Goal: Find specific page/section: Find specific page/section

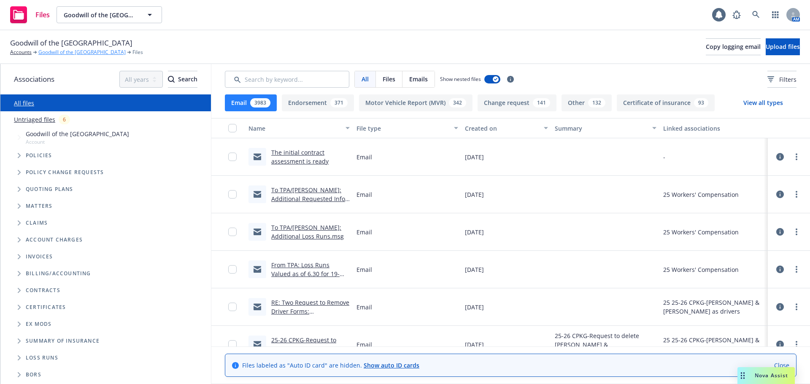
click at [79, 53] on link "Goodwill of the [GEOGRAPHIC_DATA]" at bounding box center [81, 53] width 87 height 8
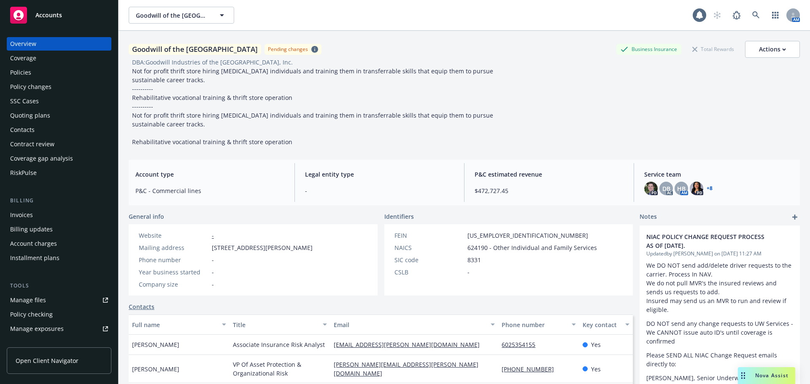
click at [19, 69] on div "Policies" at bounding box center [20, 72] width 21 height 13
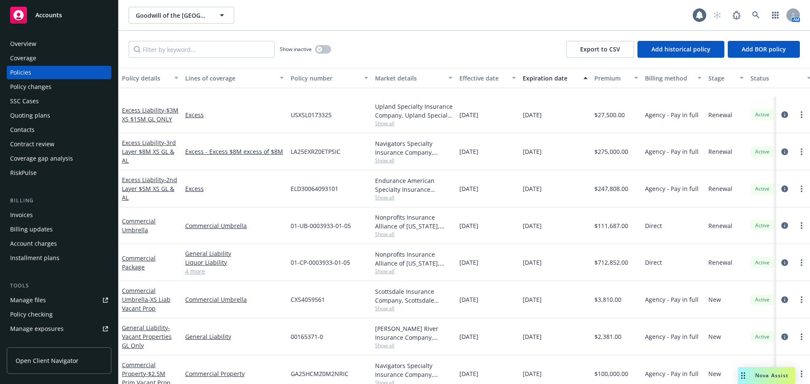
scroll to position [380, 0]
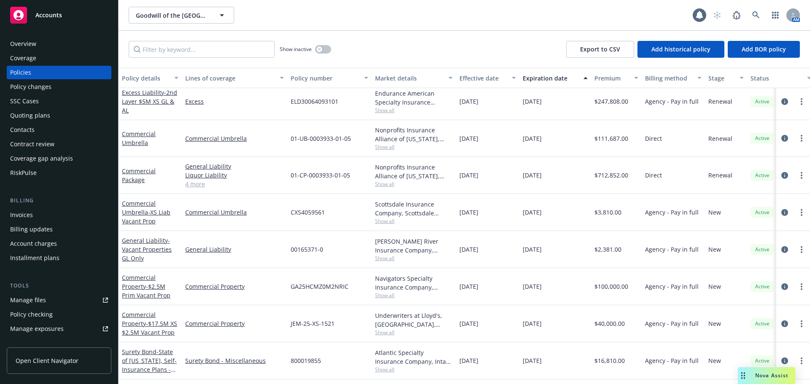
click at [202, 183] on link "4 more" at bounding box center [234, 184] width 99 height 9
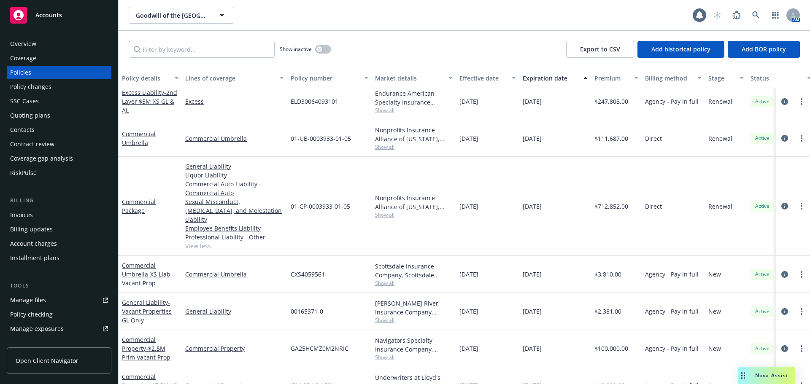
click at [29, 91] on div "Policy changes" at bounding box center [30, 86] width 41 height 13
